Goal: Task Accomplishment & Management: Manage account settings

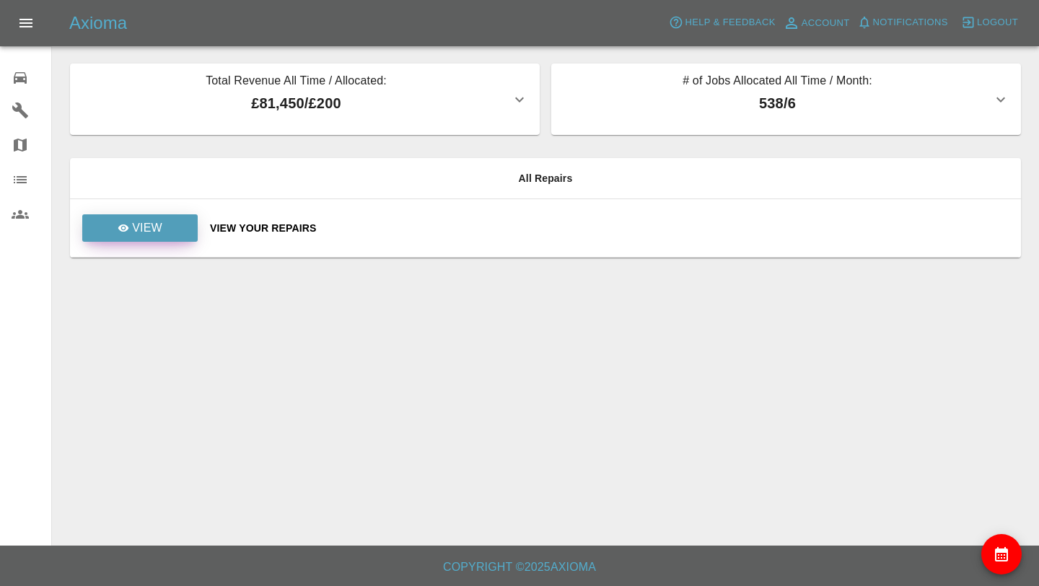
click at [162, 233] on link "View" at bounding box center [139, 227] width 115 height 27
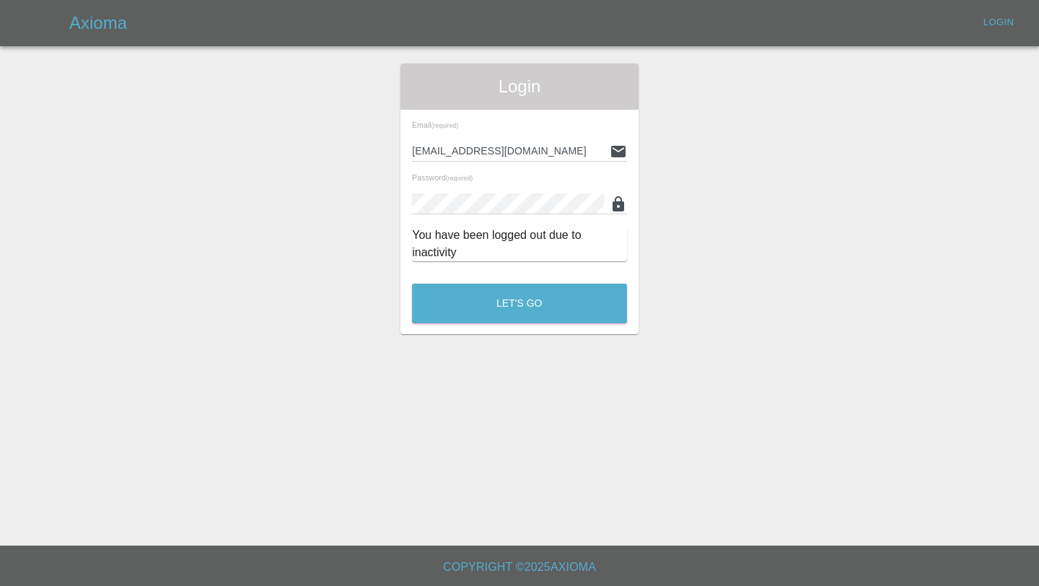
click at [447, 328] on div "Login Email (required) [EMAIL_ADDRESS][DOMAIN_NAME] Password (required) You hav…" at bounding box center [519, 198] width 238 height 271
click at [444, 312] on button "Let's Go" at bounding box center [519, 304] width 215 height 40
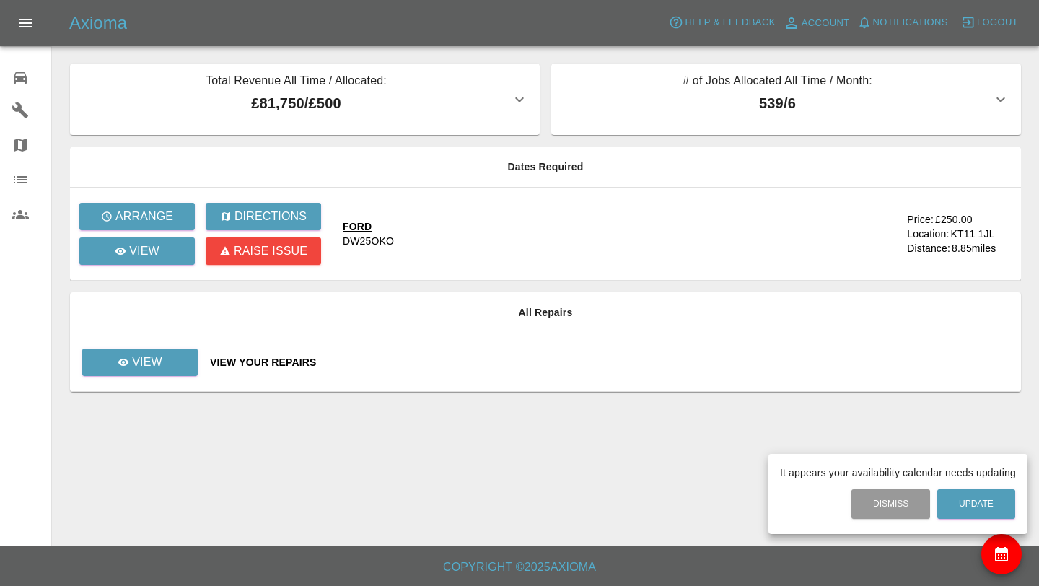
click at [146, 222] on div at bounding box center [519, 293] width 1039 height 586
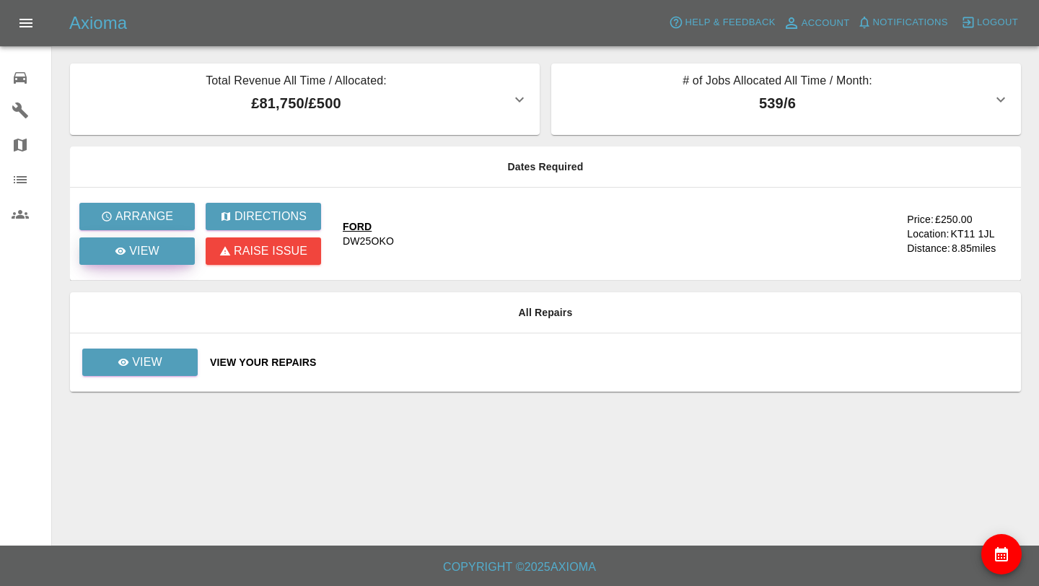
click at [146, 244] on p "View" at bounding box center [144, 250] width 30 height 17
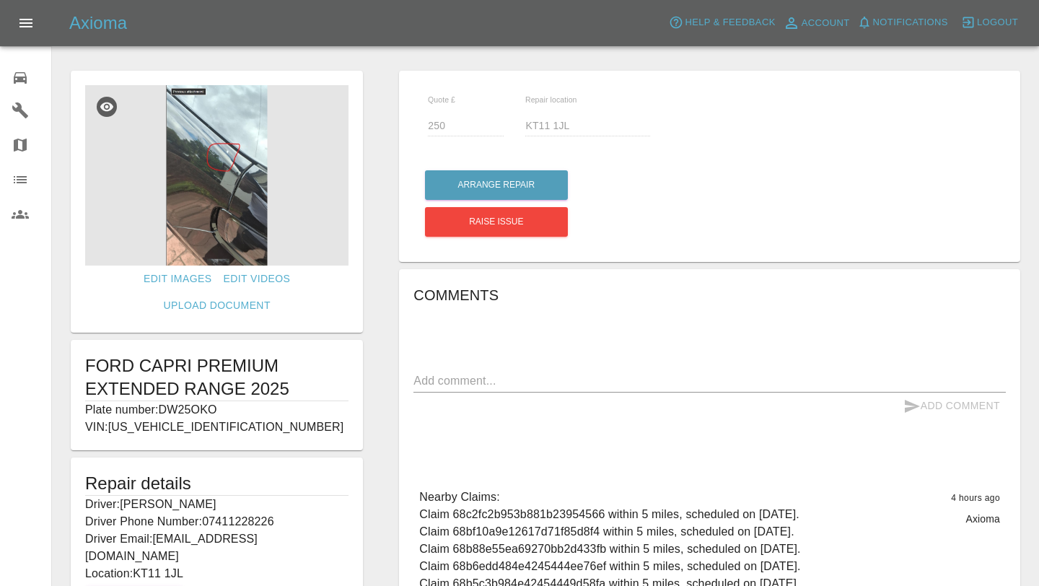
click at [211, 180] on img at bounding box center [216, 175] width 263 height 180
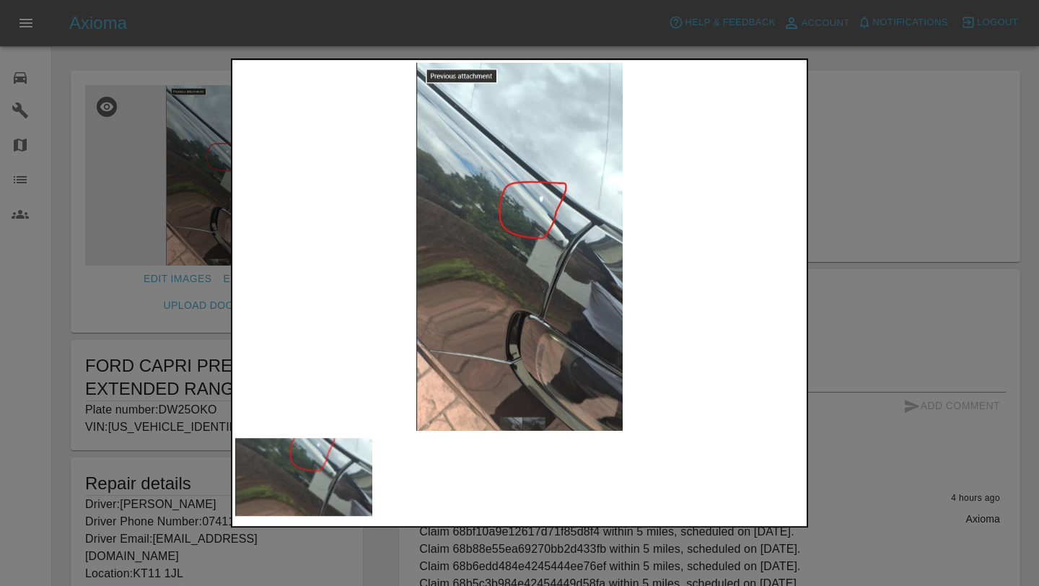
click at [486, 527] on div at bounding box center [519, 293] width 1039 height 586
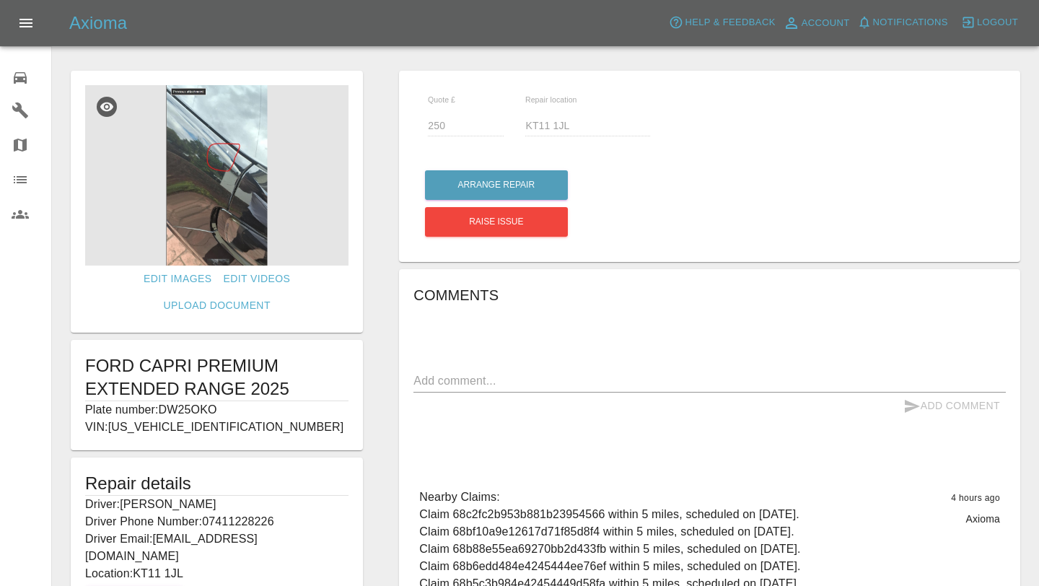
click at [203, 183] on img at bounding box center [216, 175] width 263 height 180
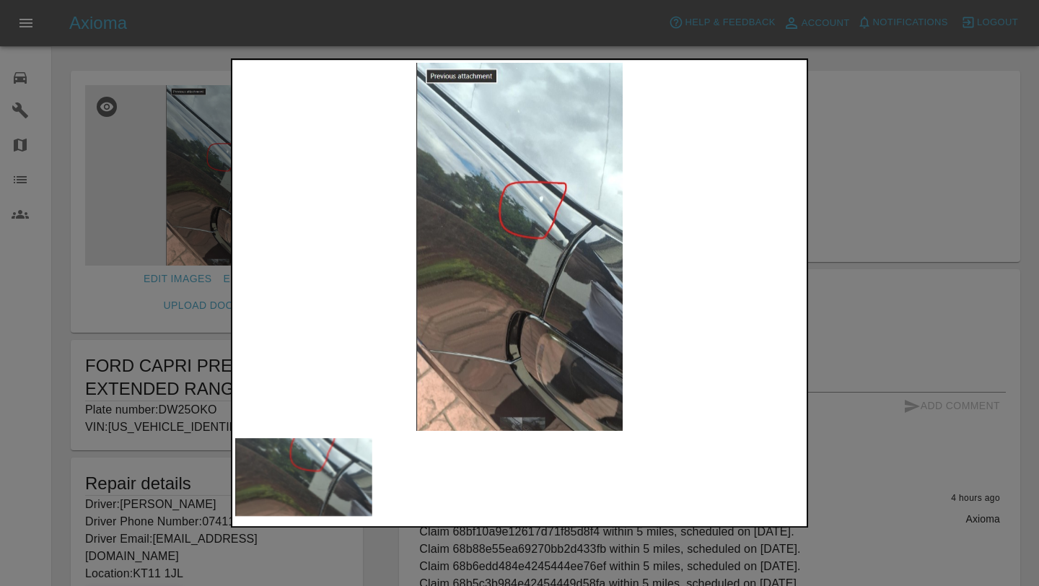
click at [896, 307] on div at bounding box center [519, 293] width 1039 height 586
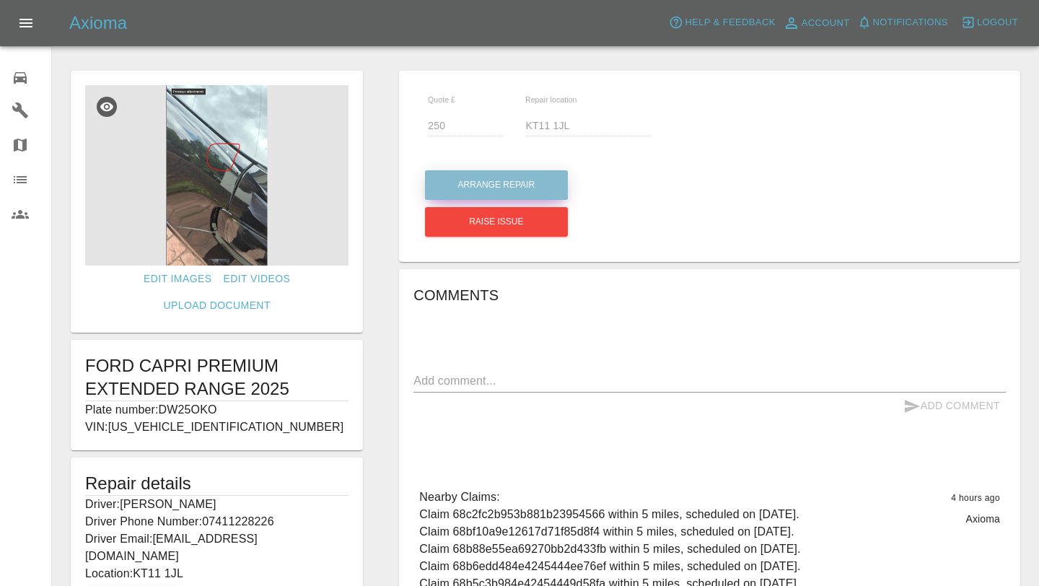
click at [514, 179] on button "Arrange Repair" at bounding box center [496, 185] width 143 height 30
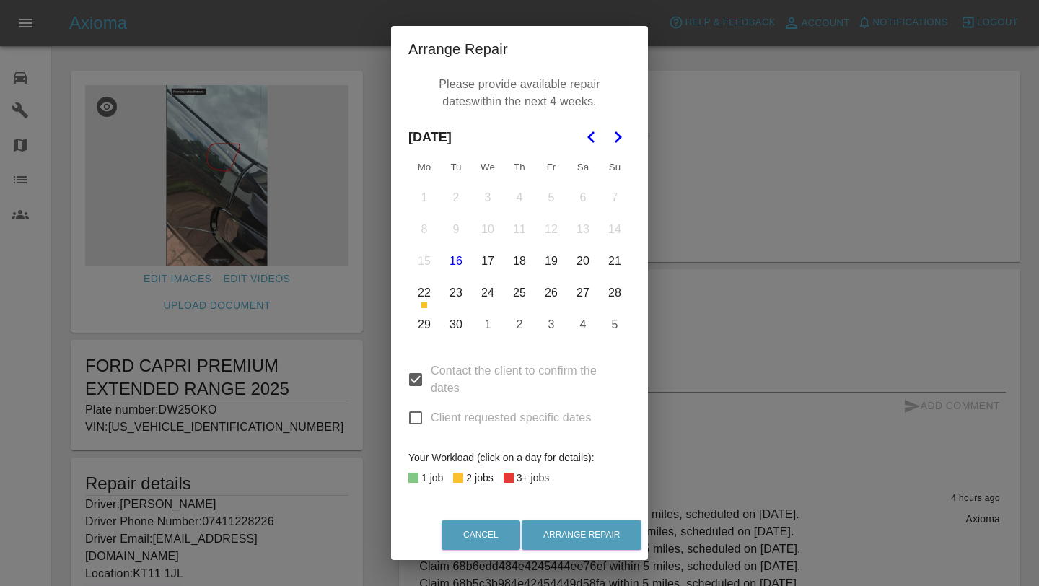
click at [460, 293] on button "23" at bounding box center [456, 293] width 30 height 30
click at [517, 301] on button "25" at bounding box center [519, 293] width 30 height 30
click at [545, 295] on button "26" at bounding box center [551, 293] width 30 height 30
click at [424, 325] on button "29" at bounding box center [424, 325] width 30 height 30
click at [447, 333] on button "30" at bounding box center [456, 325] width 30 height 30
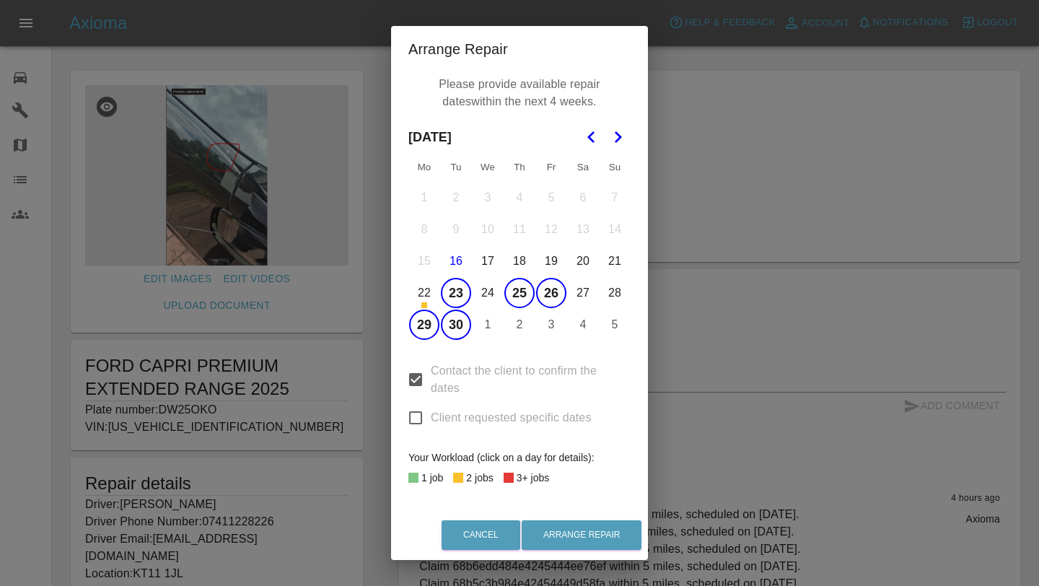
click at [487, 329] on button "1" at bounding box center [488, 325] width 30 height 30
click at [520, 329] on button "2" at bounding box center [519, 325] width 30 height 30
click at [560, 330] on button "3" at bounding box center [551, 325] width 30 height 30
click at [615, 149] on button "Go to the Next Month" at bounding box center [618, 137] width 26 height 26
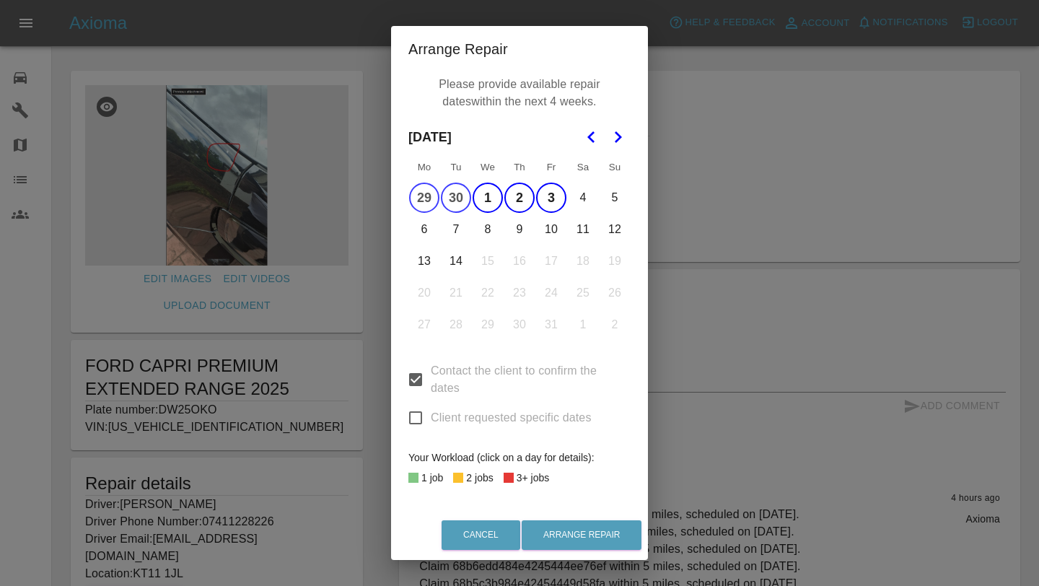
click at [421, 234] on button "6" at bounding box center [424, 229] width 30 height 30
click at [444, 234] on button "7" at bounding box center [456, 229] width 30 height 30
click at [486, 234] on button "8" at bounding box center [488, 229] width 30 height 30
click at [511, 234] on button "9" at bounding box center [519, 229] width 30 height 30
click at [530, 234] on button "9" at bounding box center [519, 229] width 30 height 30
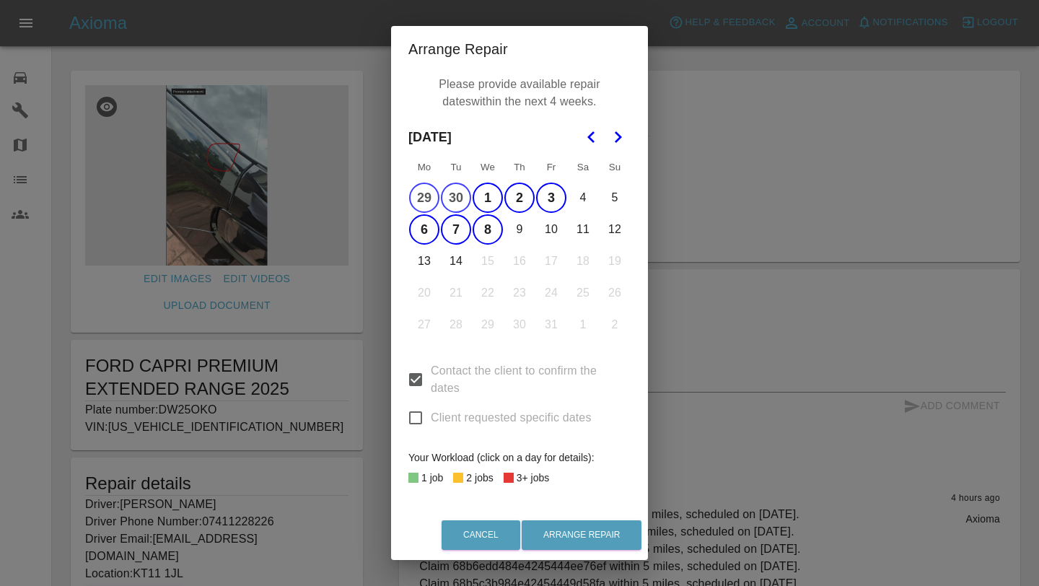
click at [552, 237] on button "10" at bounding box center [551, 229] width 30 height 30
click at [523, 232] on button "9" at bounding box center [519, 229] width 30 height 30
click at [569, 532] on button "Arrange Repair" at bounding box center [582, 535] width 120 height 30
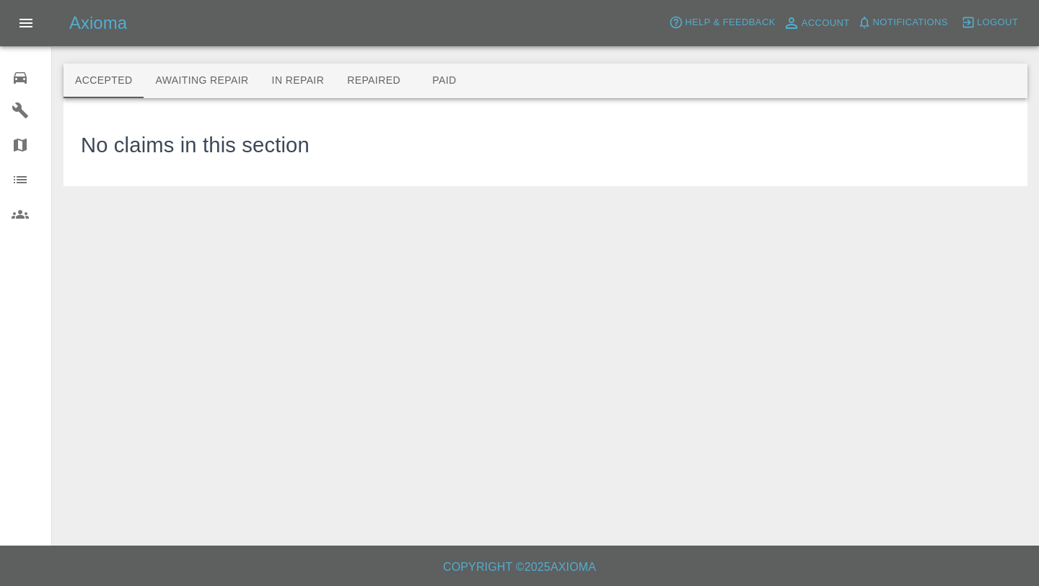
click at [5, 78] on link "0 Repair home" at bounding box center [25, 75] width 51 height 35
